Goal: Transaction & Acquisition: Obtain resource

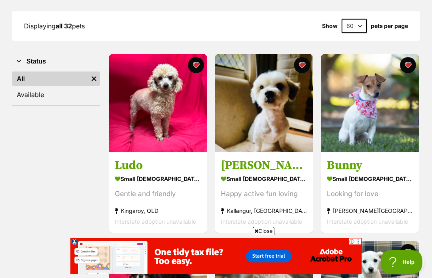
scroll to position [109, 0]
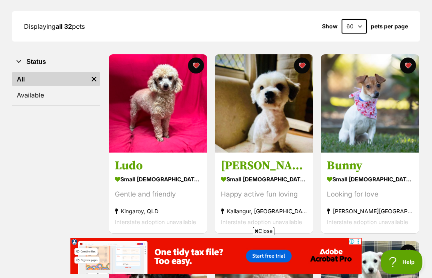
click at [29, 93] on link "Available" at bounding box center [56, 95] width 88 height 14
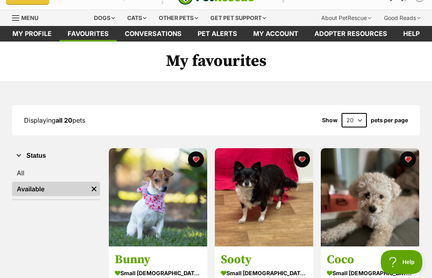
scroll to position [20, 0]
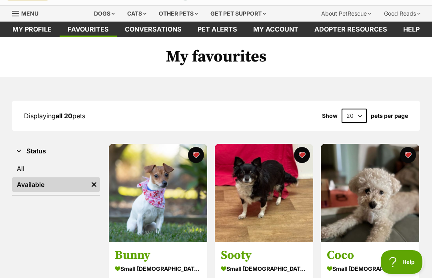
click at [359, 119] on select "20 40 60" at bounding box center [354, 116] width 25 height 14
select select "60"
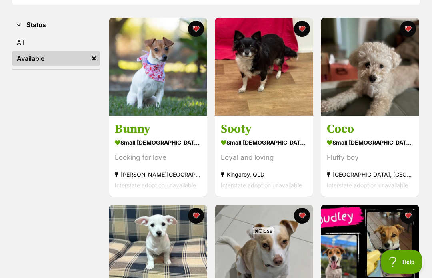
scroll to position [146, 0]
click at [358, 140] on div "small male Dog" at bounding box center [370, 143] width 86 height 12
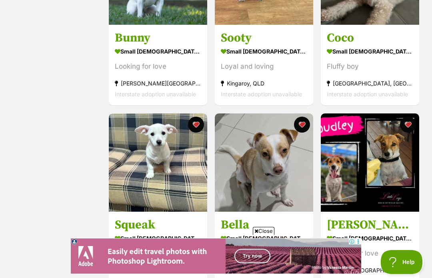
scroll to position [0, 0]
click at [158, 196] on img at bounding box center [158, 163] width 98 height 98
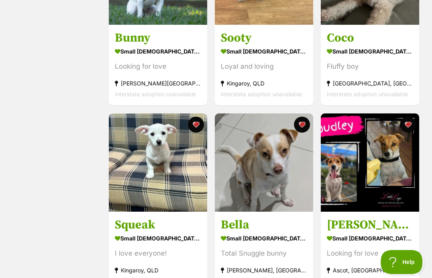
scroll to position [265, 0]
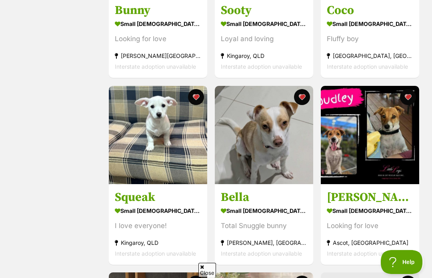
click at [272, 190] on h3 "Bella" at bounding box center [264, 197] width 86 height 15
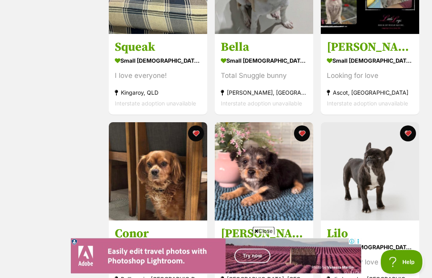
scroll to position [415, 0]
click at [374, 62] on div "small male Dog" at bounding box center [370, 61] width 86 height 12
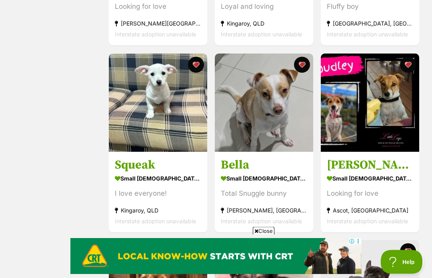
scroll to position [293, 0]
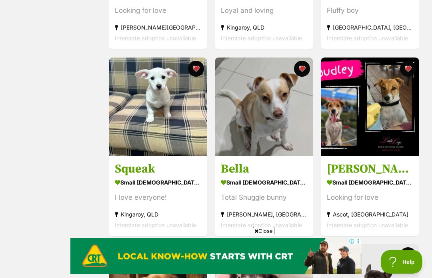
click at [197, 72] on button "favourite" at bounding box center [196, 69] width 16 height 16
click at [154, 171] on h3 "Squeak" at bounding box center [158, 169] width 86 height 15
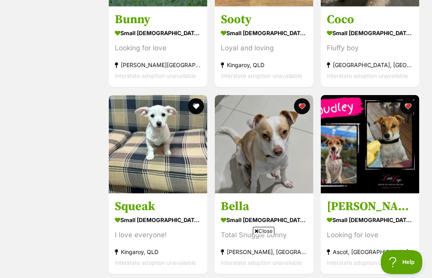
scroll to position [0, 0]
click at [133, 208] on h3 "Squeak" at bounding box center [158, 206] width 86 height 15
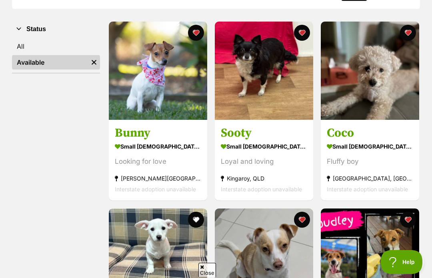
click at [250, 144] on div "small female Dog" at bounding box center [264, 147] width 86 height 12
click at [164, 136] on h3 "Bunny" at bounding box center [158, 133] width 86 height 15
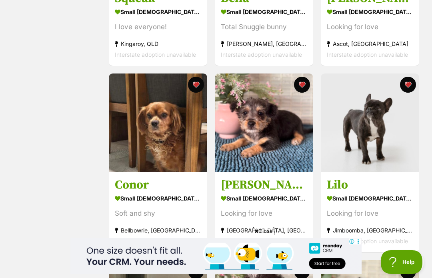
scroll to position [464, 0]
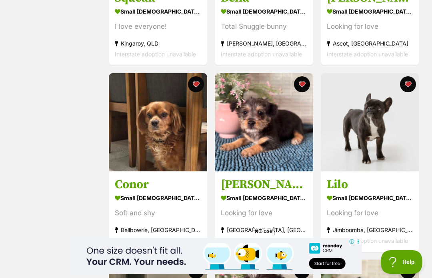
click at [149, 198] on div "small male Dog" at bounding box center [158, 198] width 86 height 12
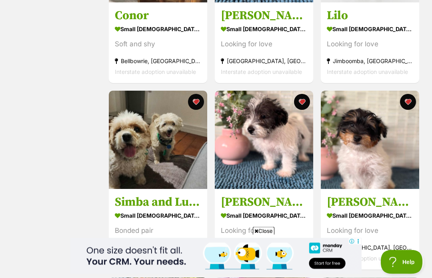
scroll to position [634, 0]
click at [144, 189] on img at bounding box center [158, 140] width 98 height 98
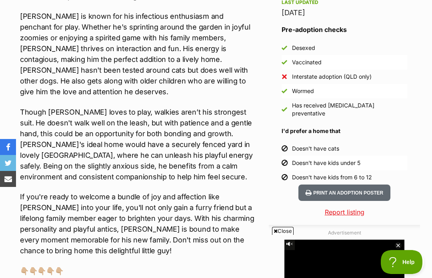
scroll to position [700, 0]
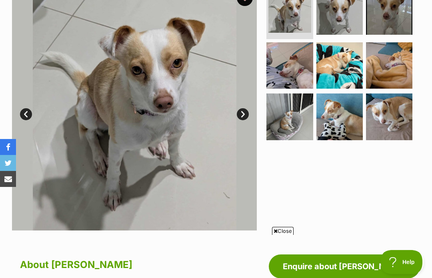
scroll to position [174, 0]
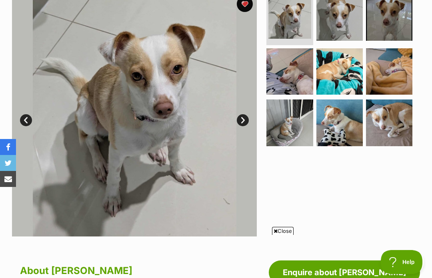
click at [246, 118] on link "Next" at bounding box center [243, 120] width 12 height 12
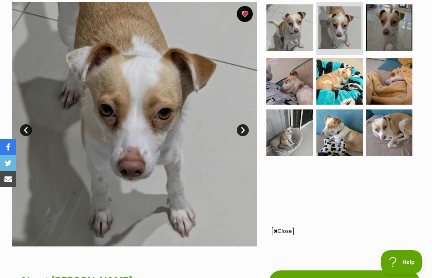
scroll to position [148, 0]
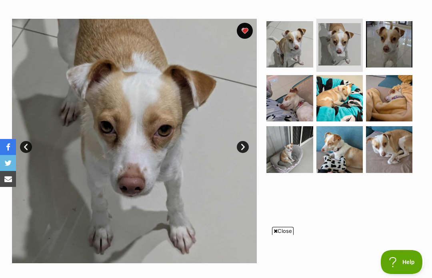
click at [245, 150] on link "Next" at bounding box center [243, 147] width 12 height 12
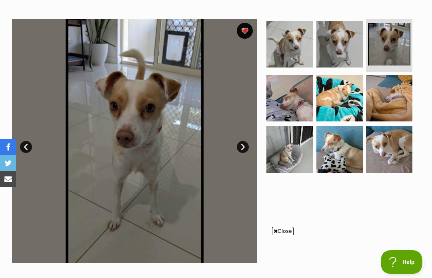
click at [242, 148] on link "Next" at bounding box center [243, 147] width 12 height 12
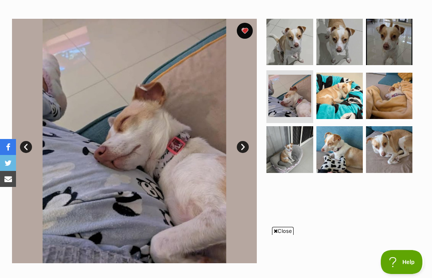
click at [242, 150] on link "Next" at bounding box center [243, 147] width 12 height 12
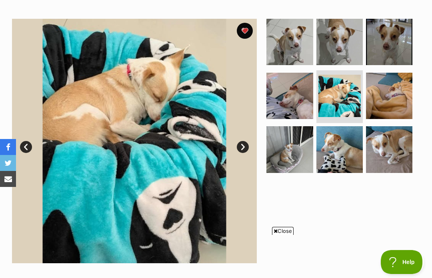
click at [244, 150] on link "Next" at bounding box center [243, 147] width 12 height 12
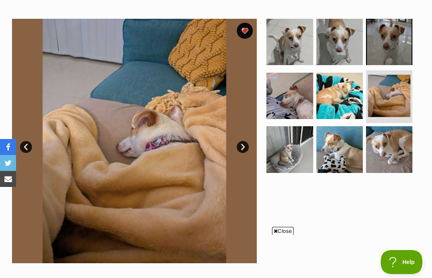
click at [246, 148] on link "Next" at bounding box center [243, 147] width 12 height 12
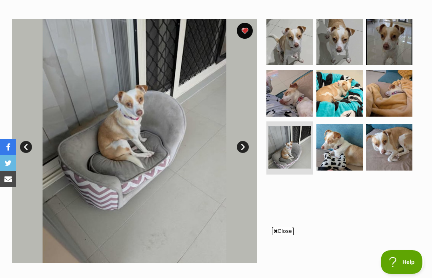
click at [245, 148] on link "Next" at bounding box center [243, 147] width 12 height 12
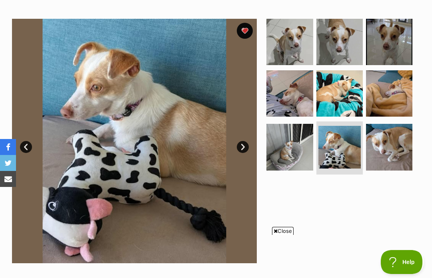
click at [246, 148] on link "Next" at bounding box center [243, 147] width 12 height 12
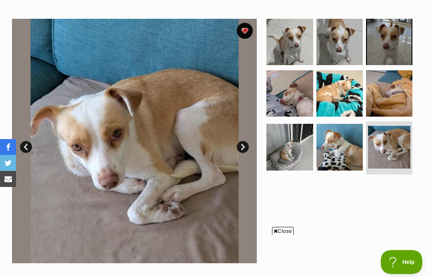
click at [245, 146] on link "Next" at bounding box center [243, 147] width 12 height 12
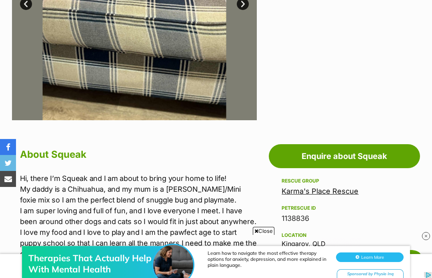
scroll to position [329, 0]
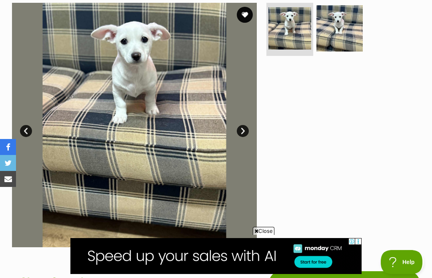
scroll to position [167, 0]
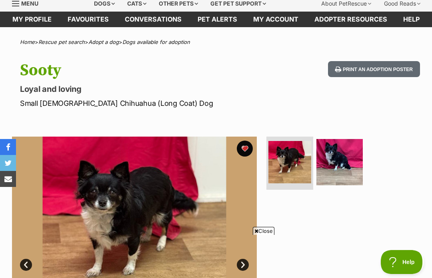
scroll to position [29, 0]
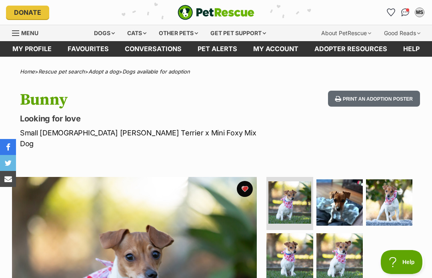
click at [247, 181] on button "favourite" at bounding box center [245, 189] width 16 height 16
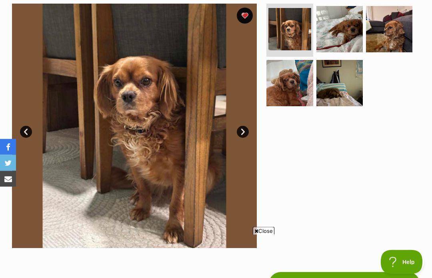
scroll to position [167, 0]
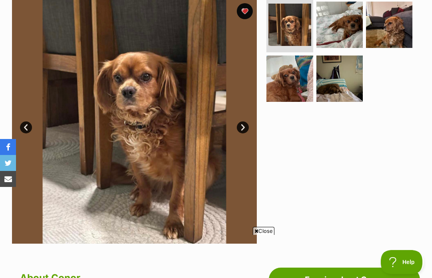
click at [239, 128] on link "Next" at bounding box center [243, 128] width 12 height 12
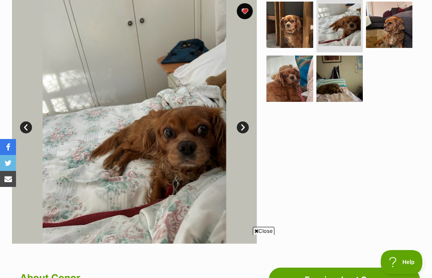
click at [241, 125] on link "Next" at bounding box center [243, 128] width 12 height 12
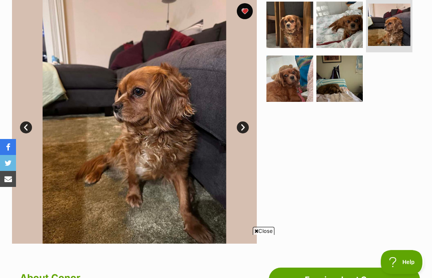
scroll to position [0, 0]
click at [242, 128] on link "Next" at bounding box center [243, 128] width 12 height 12
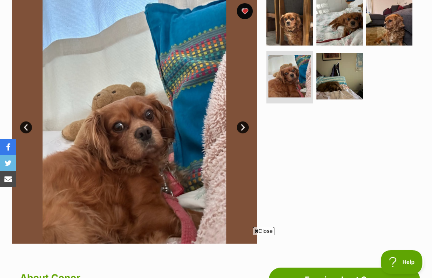
click at [243, 126] on link "Next" at bounding box center [243, 128] width 12 height 12
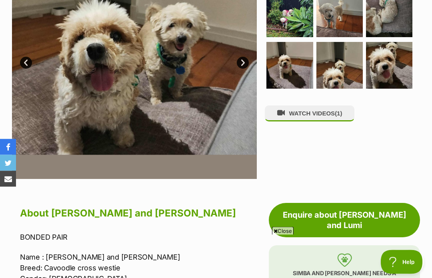
scroll to position [243, 0]
click at [314, 106] on button "WATCH VIDEOS (1)" at bounding box center [310, 114] width 90 height 16
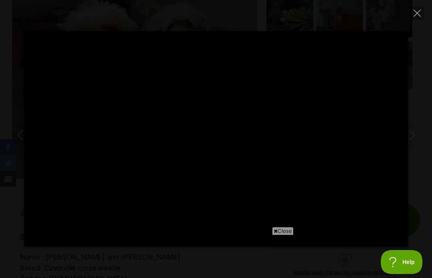
scroll to position [0, 0]
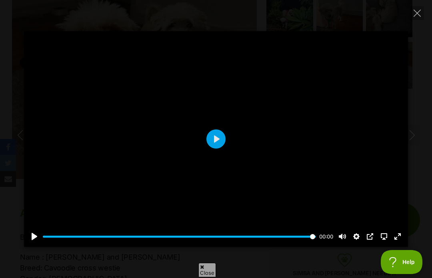
type input "100"
click at [415, 16] on icon "Close" at bounding box center [417, 13] width 7 height 7
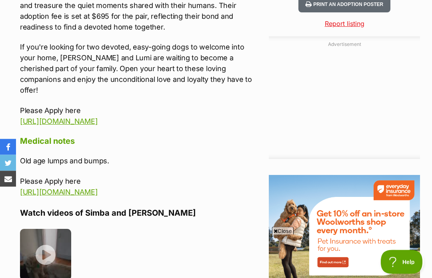
scroll to position [963, 0]
click at [48, 229] on img at bounding box center [45, 254] width 51 height 51
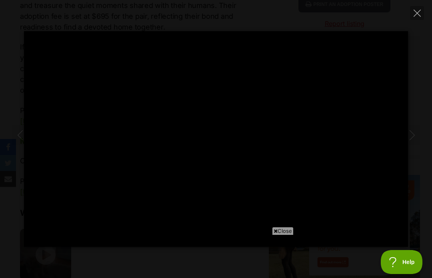
click at [417, 12] on icon "Close" at bounding box center [417, 13] width 7 height 7
type input "2.46"
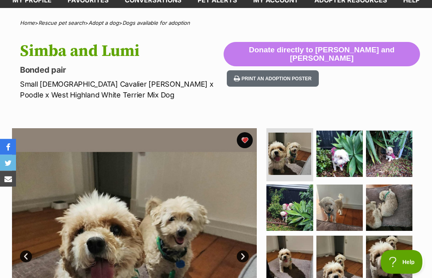
scroll to position [0, 0]
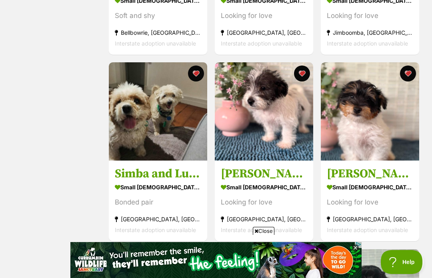
click at [376, 184] on div "small male Dog" at bounding box center [370, 188] width 86 height 12
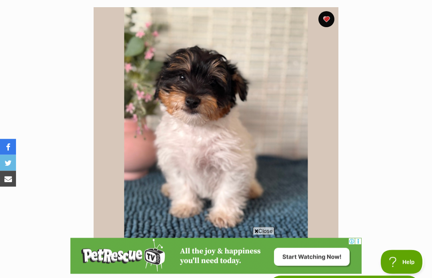
scroll to position [140, 0]
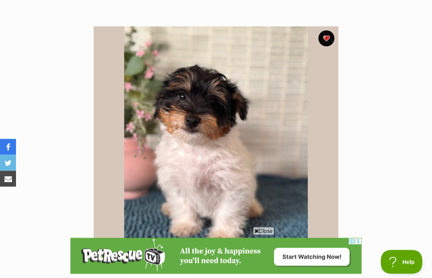
click at [328, 38] on button "favourite" at bounding box center [326, 39] width 16 height 16
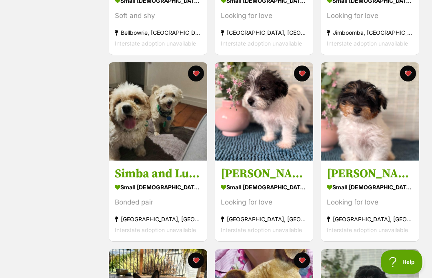
click at [281, 164] on link "Hank small male Dog Looking for love Ipswich, QLD Interstate adoption unavailab…" at bounding box center [264, 201] width 98 height 81
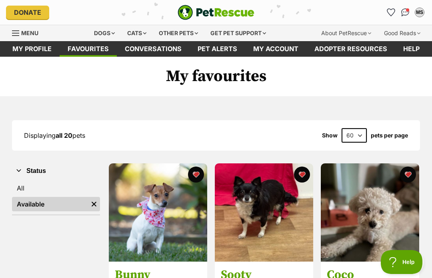
scroll to position [662, 0]
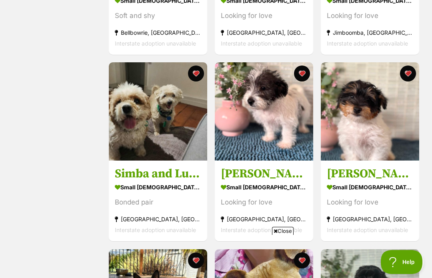
click at [300, 77] on button "favourite" at bounding box center [302, 74] width 16 height 16
click at [408, 78] on button "favourite" at bounding box center [408, 74] width 16 height 16
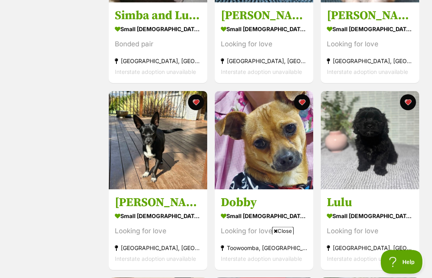
scroll to position [820, 0]
click at [397, 178] on img at bounding box center [370, 140] width 98 height 98
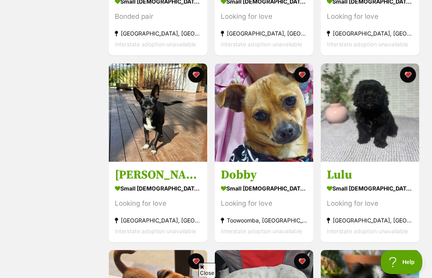
click at [407, 78] on button "favourite" at bounding box center [408, 75] width 16 height 16
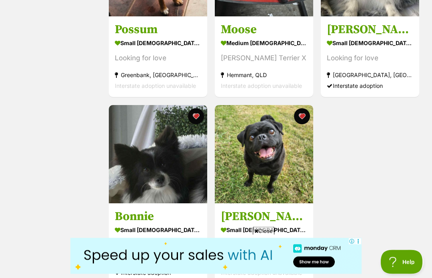
scroll to position [1180, 0]
click at [159, 220] on h3 "Bonnie" at bounding box center [158, 216] width 86 height 15
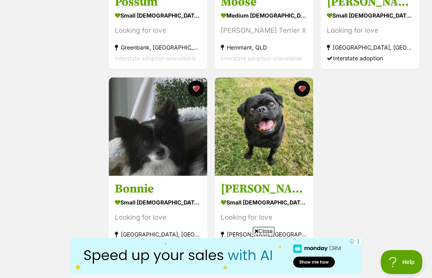
click at [197, 92] on button "favourite" at bounding box center [196, 89] width 16 height 16
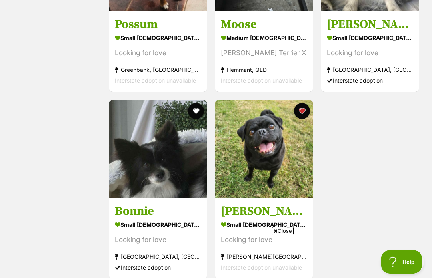
scroll to position [1102, 0]
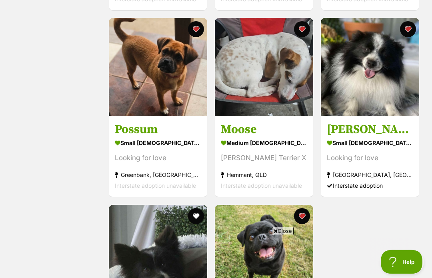
click at [408, 34] on button "favourite" at bounding box center [408, 30] width 16 height 16
click at [269, 142] on div "medium male Dog" at bounding box center [264, 144] width 86 height 12
click at [157, 121] on link "Possum small female Dog Looking for love Greenbank, QLD Interstate adoption una…" at bounding box center [158, 156] width 98 height 81
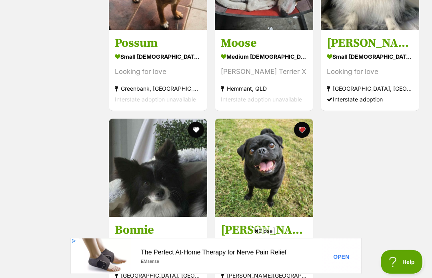
scroll to position [1167, 0]
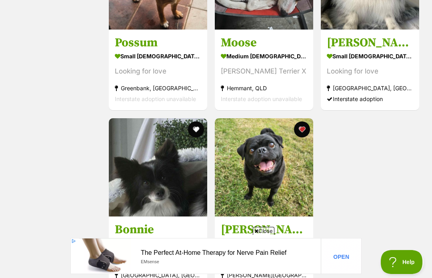
click at [266, 210] on img at bounding box center [264, 167] width 98 height 98
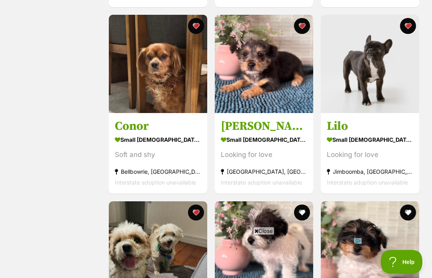
scroll to position [523, 0]
click at [142, 71] on img at bounding box center [158, 64] width 98 height 98
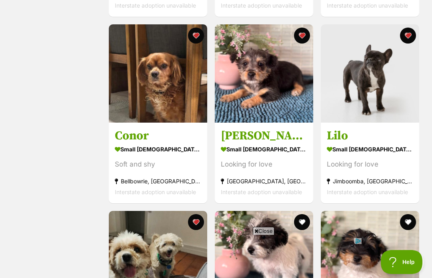
scroll to position [512, 0]
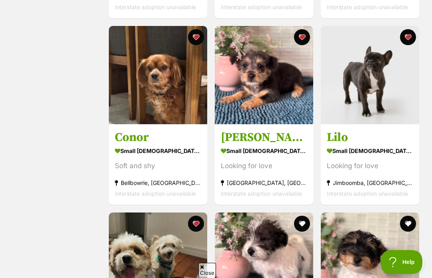
click at [264, 130] on h3 "Marvin" at bounding box center [264, 137] width 86 height 15
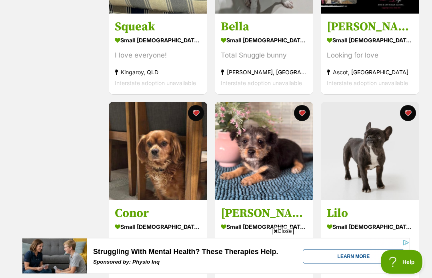
scroll to position [452, 0]
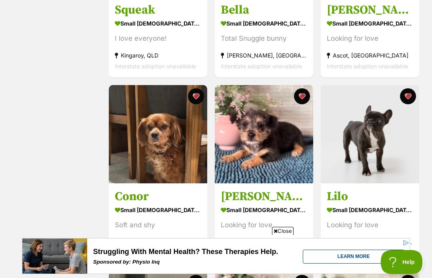
click at [345, 181] on img at bounding box center [370, 134] width 98 height 98
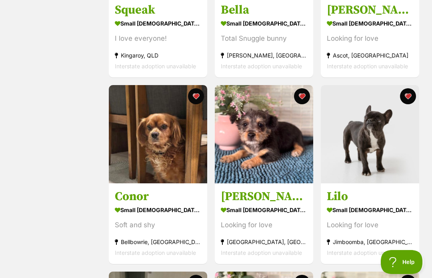
scroll to position [480, 0]
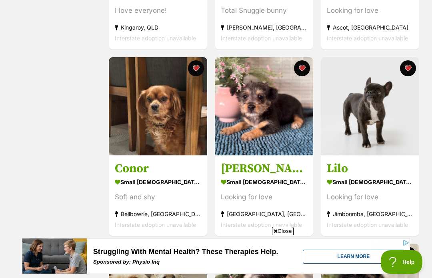
click at [411, 72] on button "favourite" at bounding box center [408, 68] width 16 height 16
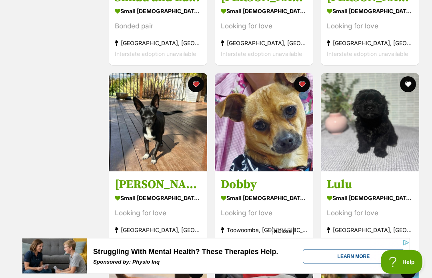
scroll to position [838, 0]
click at [137, 184] on h3 "Frankie" at bounding box center [158, 184] width 86 height 15
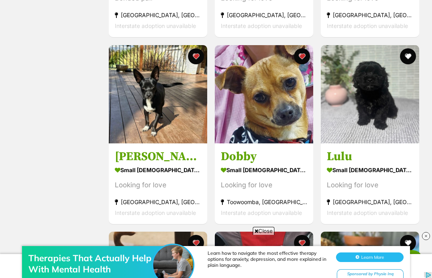
scroll to position [0, 0]
click at [283, 124] on img at bounding box center [264, 94] width 98 height 98
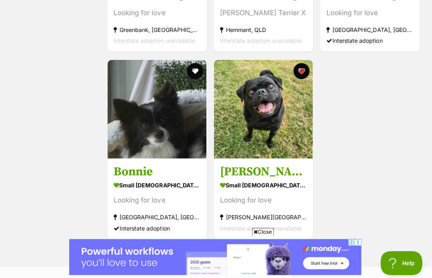
scroll to position [1226, 0]
click at [277, 144] on img at bounding box center [264, 109] width 98 height 98
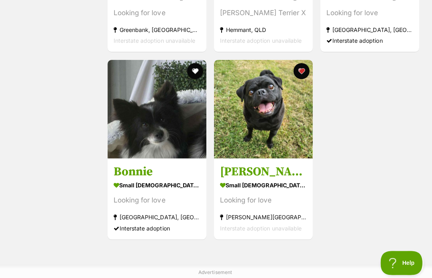
scroll to position [1248, 0]
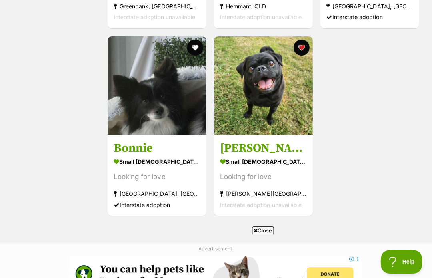
click at [301, 47] on button "favourite" at bounding box center [302, 49] width 16 height 16
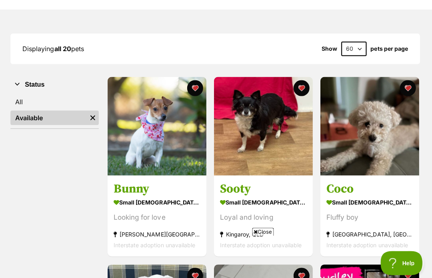
scroll to position [87, 0]
click at [373, 190] on h3 "Coco" at bounding box center [370, 188] width 86 height 15
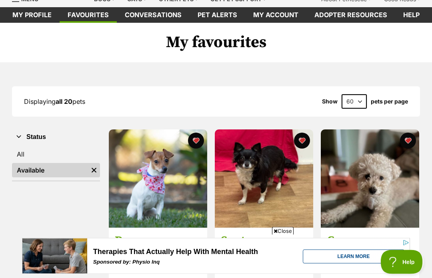
scroll to position [34, 0]
click at [384, 224] on img at bounding box center [370, 179] width 98 height 98
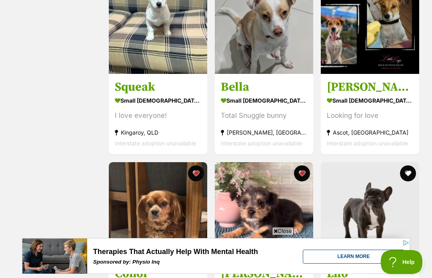
scroll to position [375, 0]
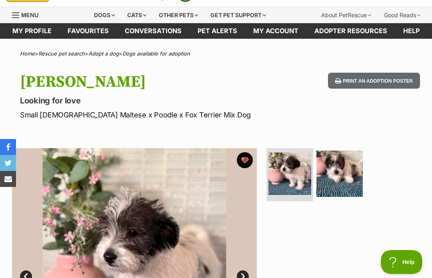
scroll to position [16, 0]
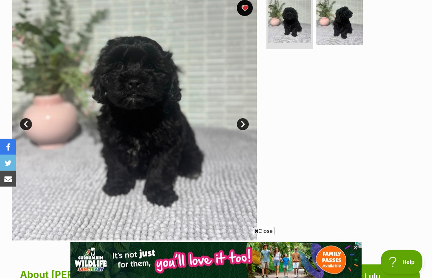
scroll to position [134, 0]
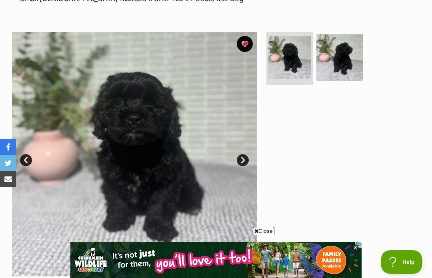
click at [243, 38] on button "favourite" at bounding box center [245, 44] width 16 height 16
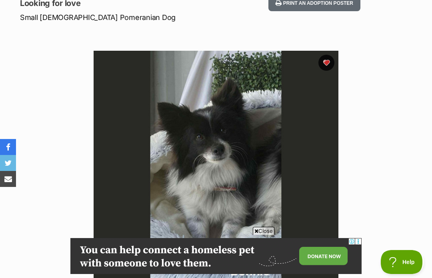
scroll to position [110, 0]
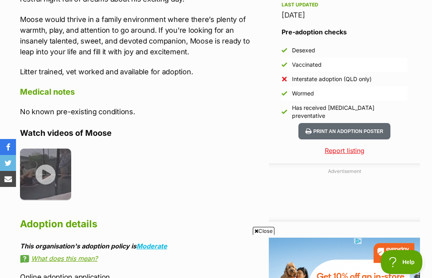
click at [41, 169] on img at bounding box center [45, 174] width 51 height 51
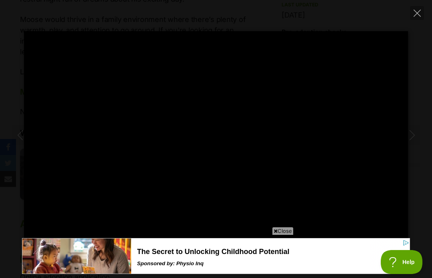
click at [416, 16] on icon "Close" at bounding box center [417, 13] width 7 height 7
type input "74.19"
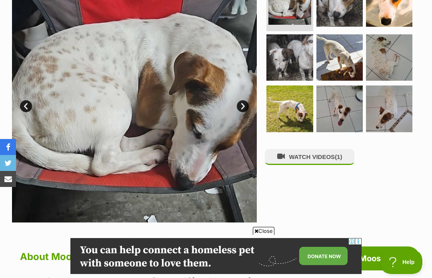
scroll to position [188, 0]
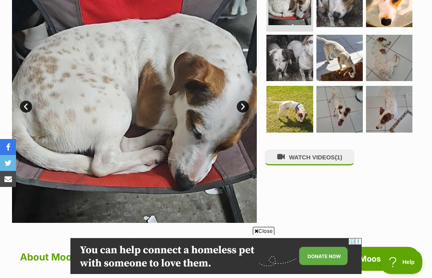
click at [244, 110] on link "Next" at bounding box center [243, 107] width 12 height 12
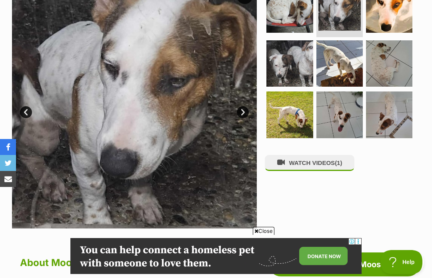
scroll to position [182, 0]
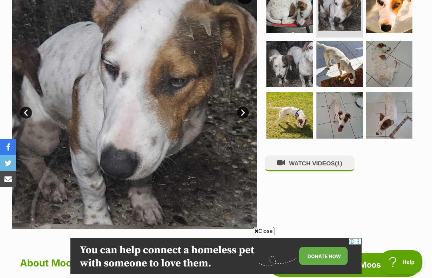
click at [244, 112] on link "Next" at bounding box center [243, 113] width 12 height 12
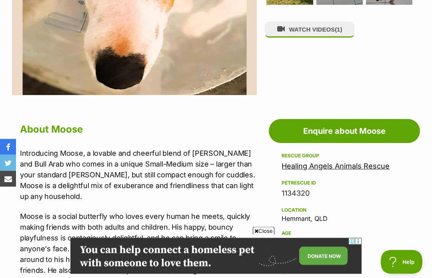
scroll to position [320, 0]
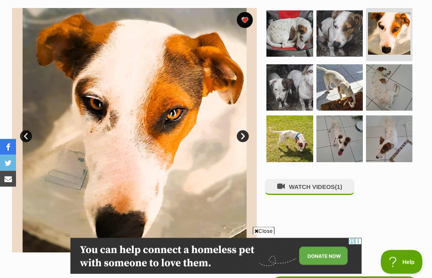
click at [244, 136] on link "Next" at bounding box center [243, 137] width 12 height 12
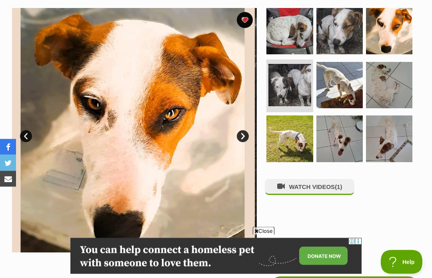
scroll to position [158, 0]
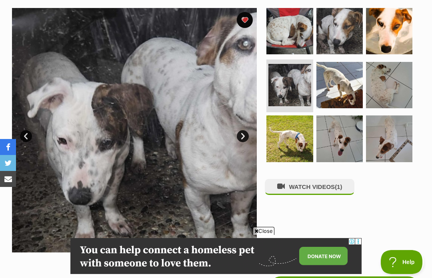
click at [246, 138] on link "Next" at bounding box center [243, 136] width 12 height 12
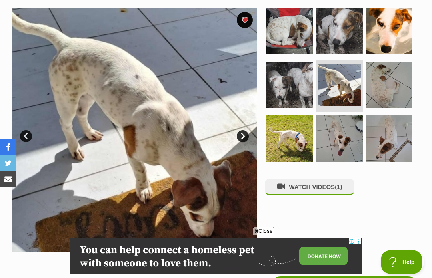
click at [244, 141] on link "Next" at bounding box center [243, 136] width 12 height 12
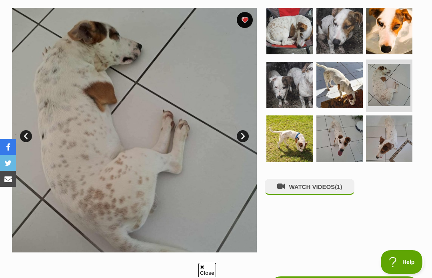
scroll to position [0, 0]
click at [241, 135] on link "Next" at bounding box center [243, 136] width 12 height 12
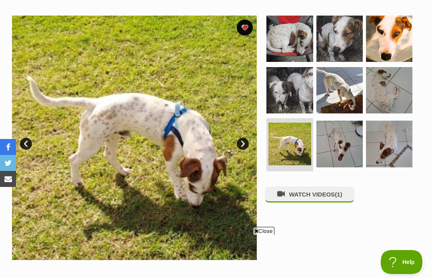
scroll to position [154, 0]
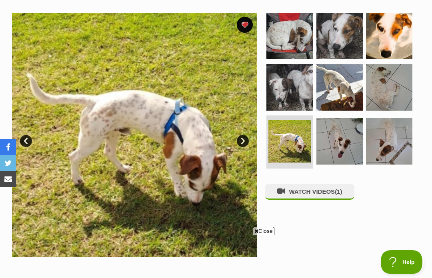
click at [246, 142] on link "Next" at bounding box center [243, 141] width 12 height 12
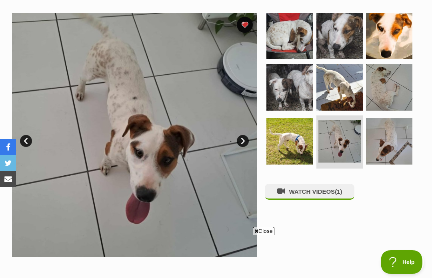
click at [248, 143] on link "Next" at bounding box center [243, 141] width 12 height 12
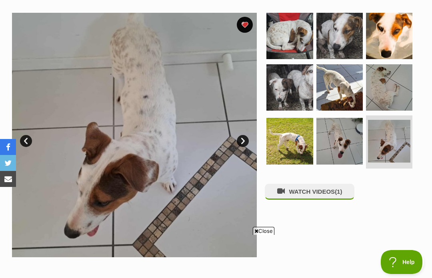
click at [246, 135] on link "Next" at bounding box center [243, 141] width 12 height 12
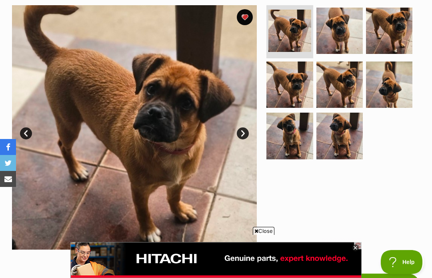
scroll to position [161, 0]
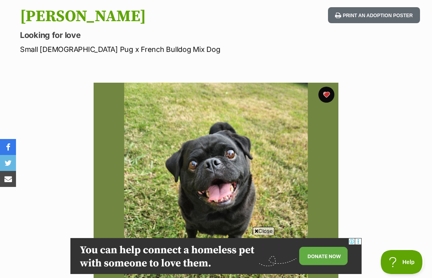
scroll to position [82, 0]
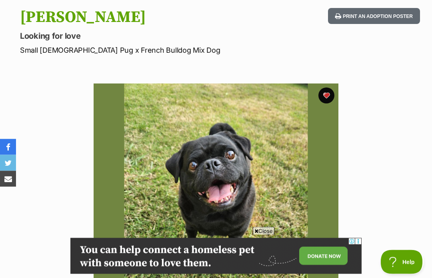
click at [330, 95] on button "favourite" at bounding box center [326, 96] width 16 height 16
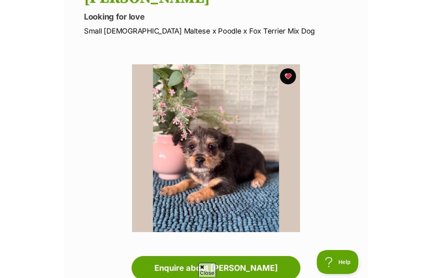
scroll to position [137, 0]
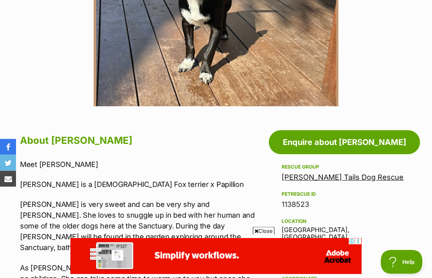
scroll to position [186, 0]
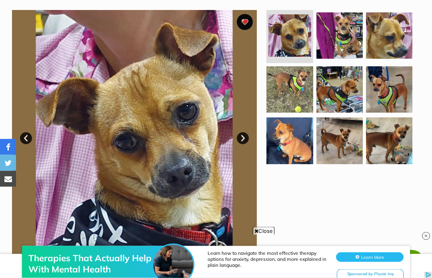
scroll to position [156, 0]
click at [352, 149] on img at bounding box center [339, 141] width 46 height 46
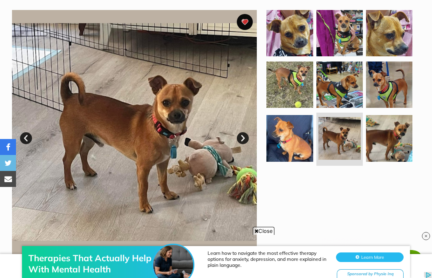
click at [400, 96] on img at bounding box center [389, 85] width 46 height 46
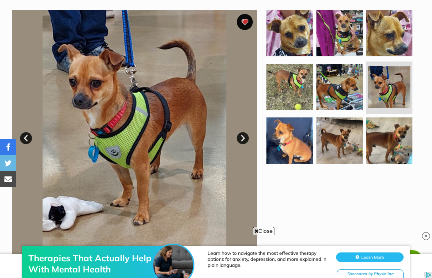
click at [410, 147] on img at bounding box center [389, 141] width 46 height 46
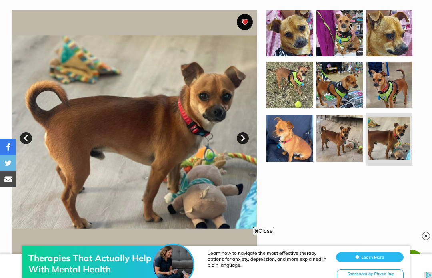
click at [297, 142] on img at bounding box center [289, 138] width 46 height 46
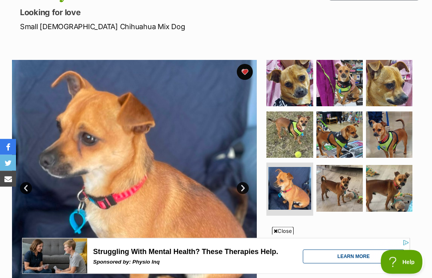
scroll to position [104, 0]
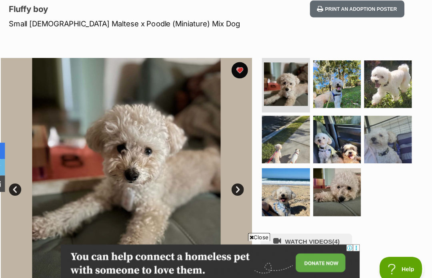
scroll to position [100, 0]
